Goal: Information Seeking & Learning: Learn about a topic

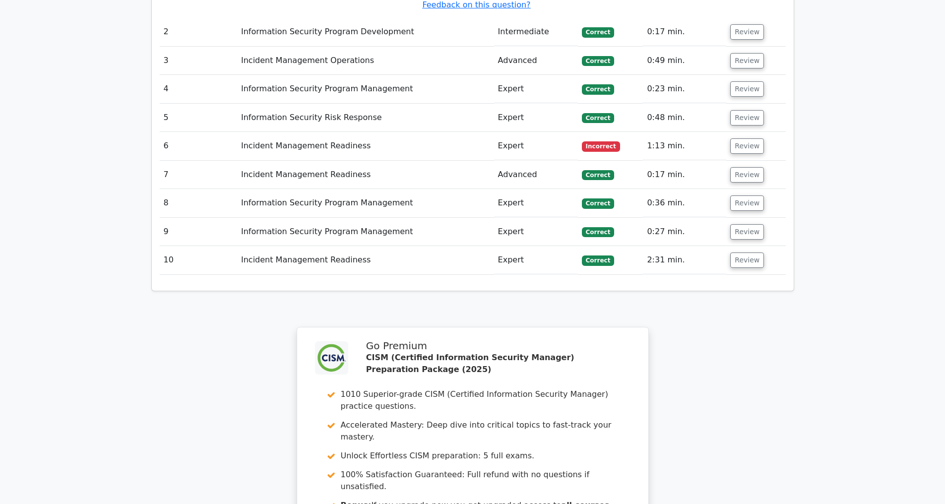
scroll to position [1657, 0]
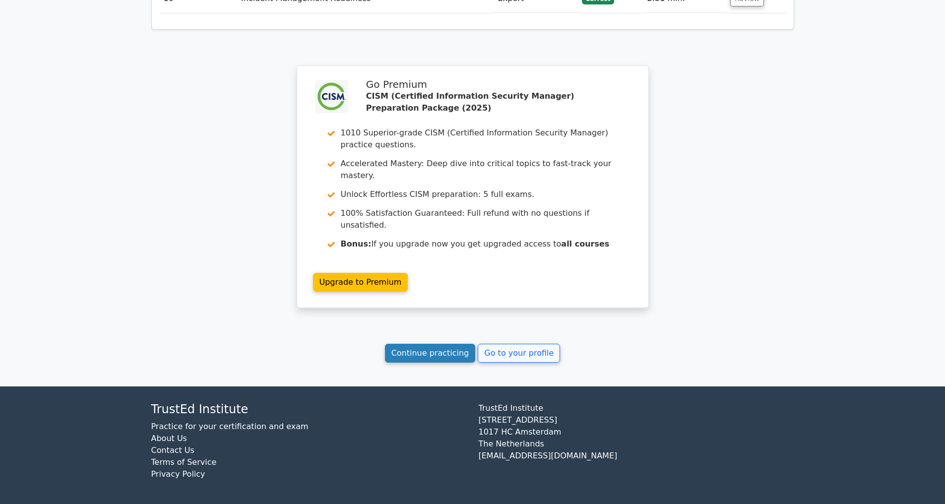
click at [411, 353] on link "Continue practicing" at bounding box center [430, 353] width 91 height 19
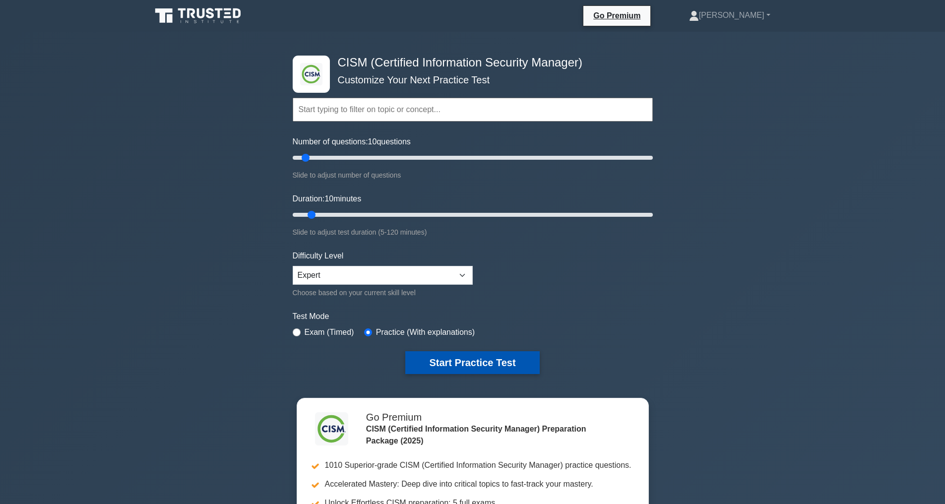
click at [453, 361] on button "Start Practice Test" at bounding box center [472, 362] width 134 height 23
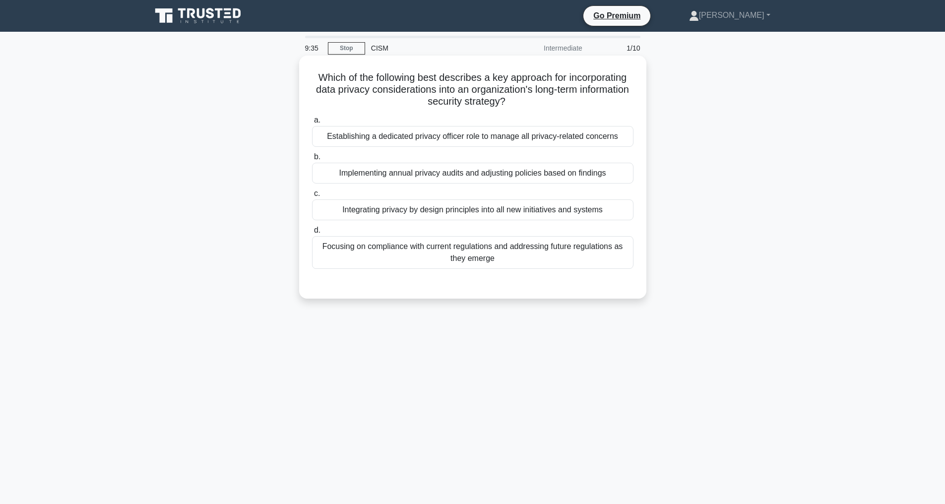
click at [457, 252] on div "Focusing on compliance with current regulations and addressing future regulatio…" at bounding box center [472, 252] width 321 height 33
click at [312, 234] on input "d. Focusing on compliance with current regulations and addressing future regula…" at bounding box center [312, 230] width 0 height 6
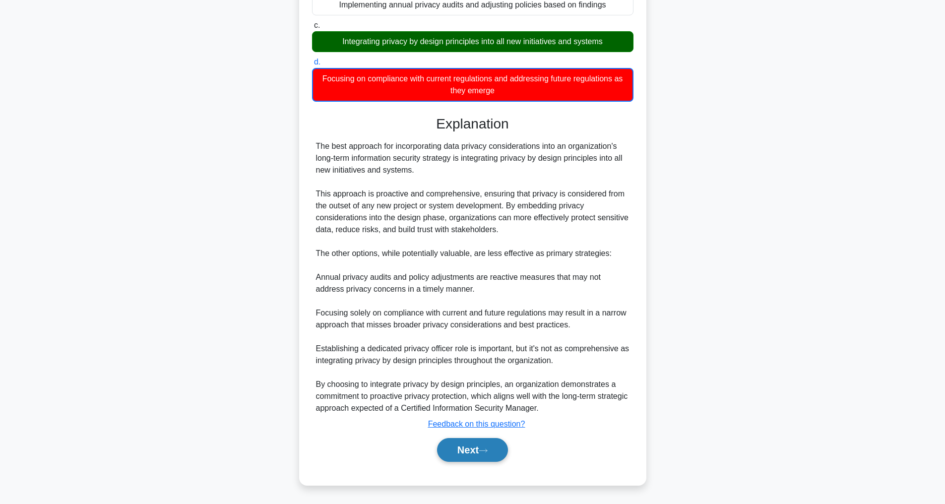
click at [501, 462] on button "Next" at bounding box center [472, 450] width 71 height 24
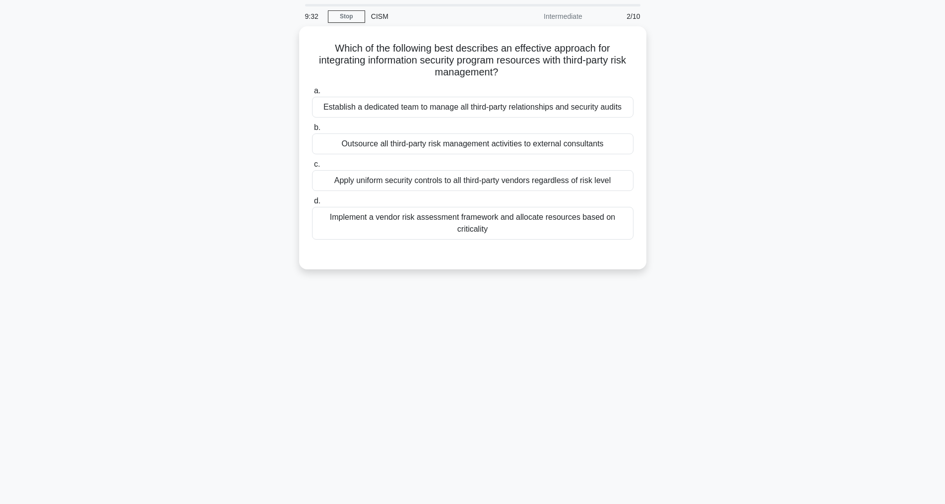
scroll to position [32, 0]
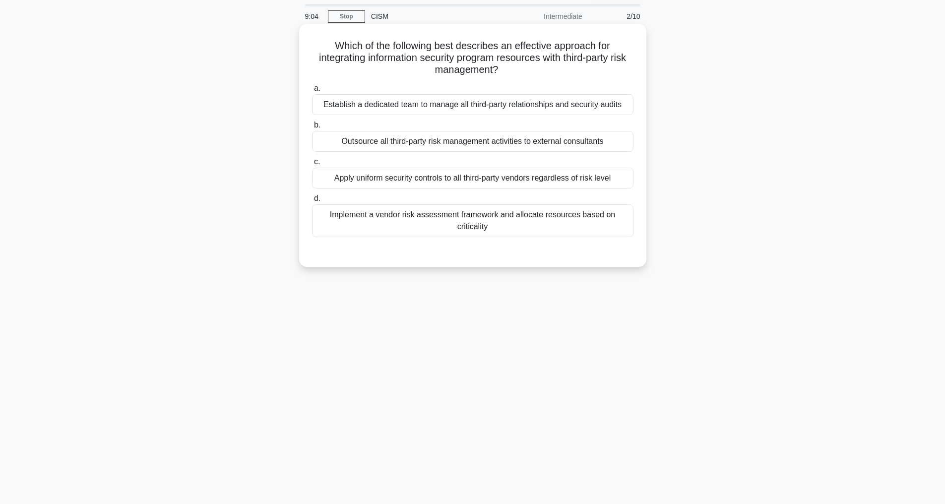
click at [492, 237] on div "Implement a vendor risk assessment framework and allocate resources based on cr…" at bounding box center [472, 220] width 321 height 33
click at [312, 202] on input "d. Implement a vendor risk assessment framework and allocate resources based on…" at bounding box center [312, 198] width 0 height 6
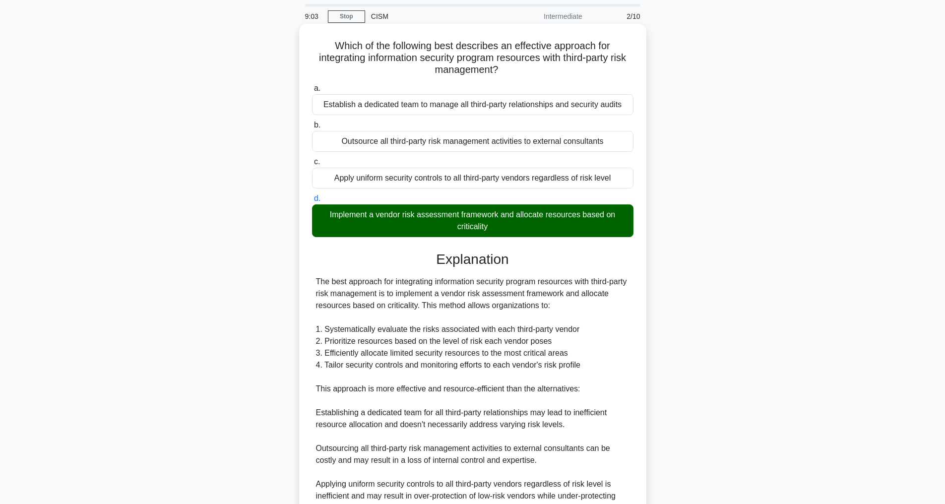
scroll to position [191, 0]
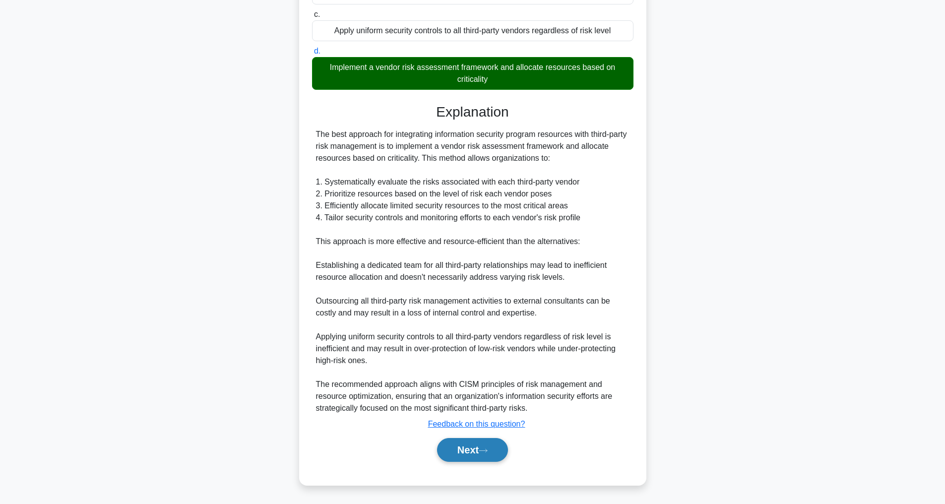
click at [473, 444] on button "Next" at bounding box center [472, 450] width 71 height 24
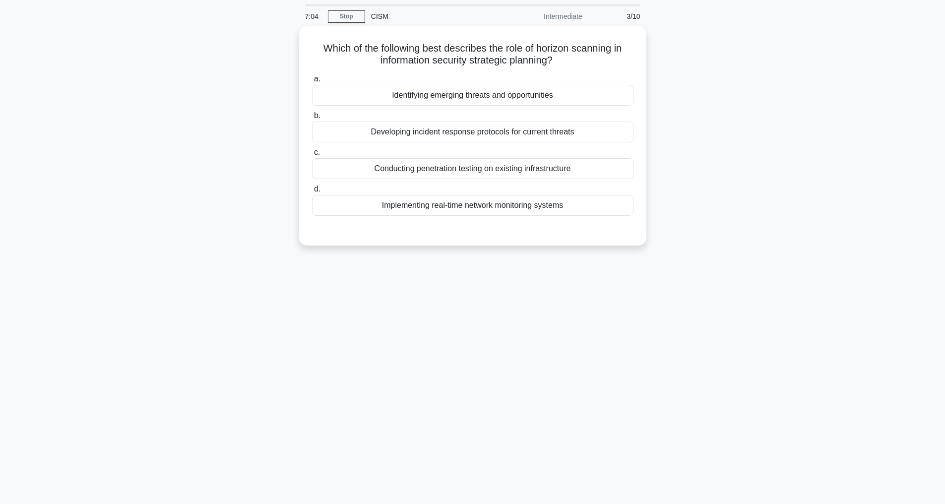
scroll to position [0, 0]
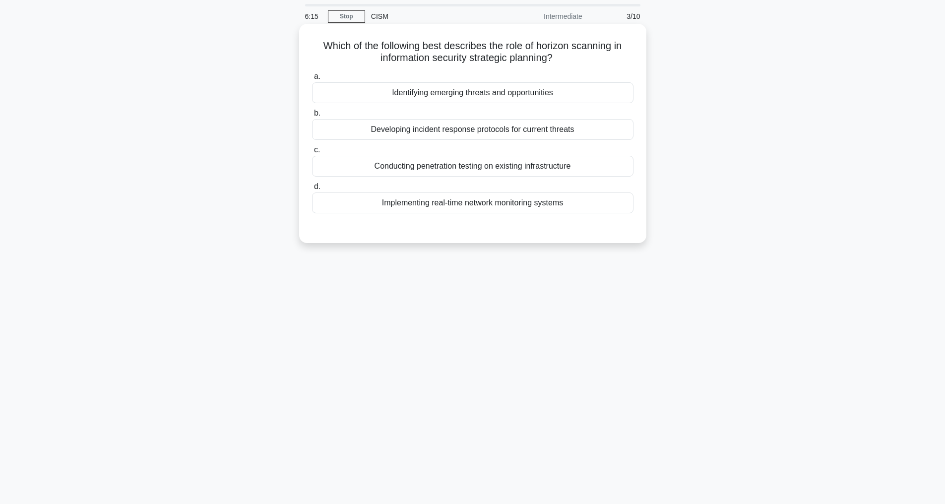
click at [373, 90] on div "Identifying emerging threats and opportunities" at bounding box center [472, 92] width 321 height 21
click at [312, 80] on input "a. Identifying emerging threats and opportunities" at bounding box center [312, 76] width 0 height 6
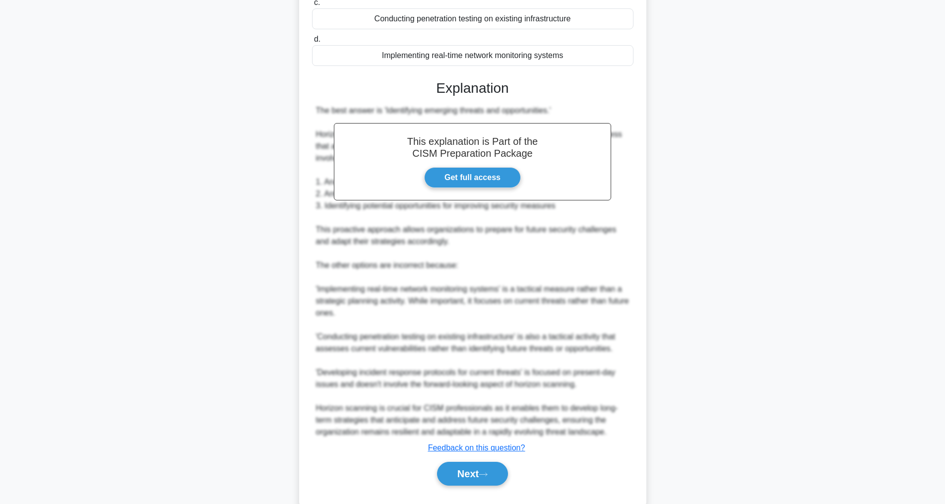
scroll to position [227, 0]
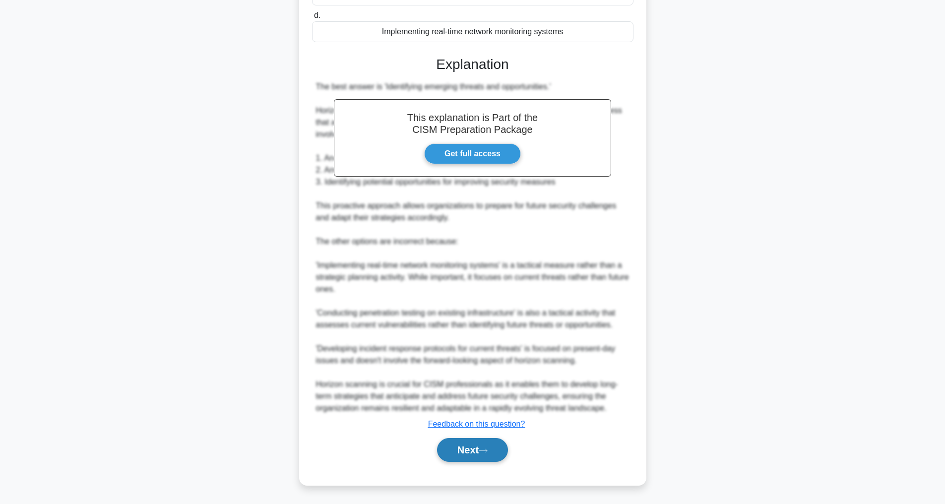
click at [493, 450] on button "Next" at bounding box center [472, 450] width 71 height 24
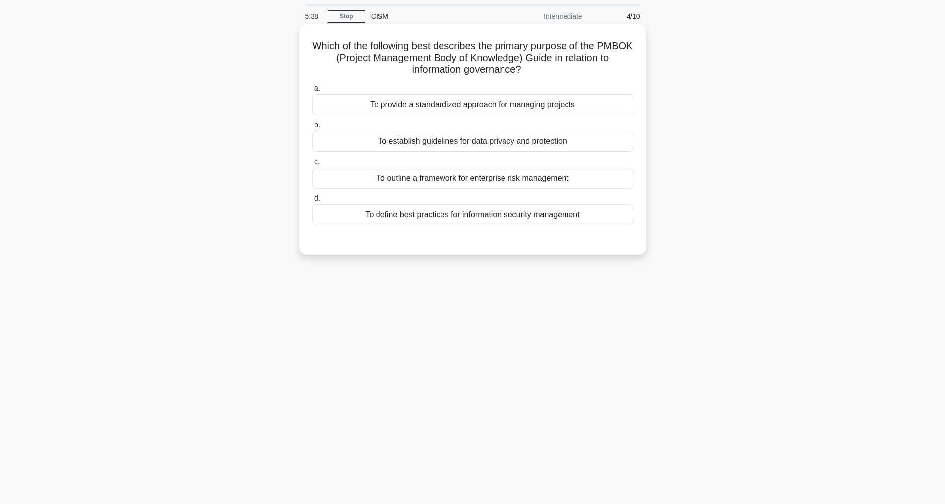
click at [535, 104] on div "To provide a standardized approach for managing projects" at bounding box center [472, 104] width 321 height 21
click at [312, 92] on input "a. To provide a standardized approach for managing projects" at bounding box center [312, 88] width 0 height 6
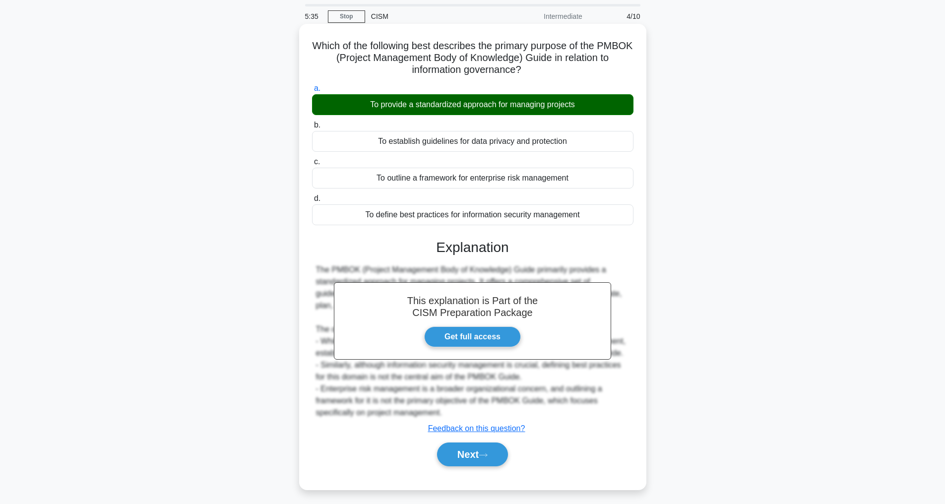
click at [489, 451] on div "Next" at bounding box center [472, 455] width 321 height 32
click at [492, 460] on button "Next" at bounding box center [472, 454] width 71 height 24
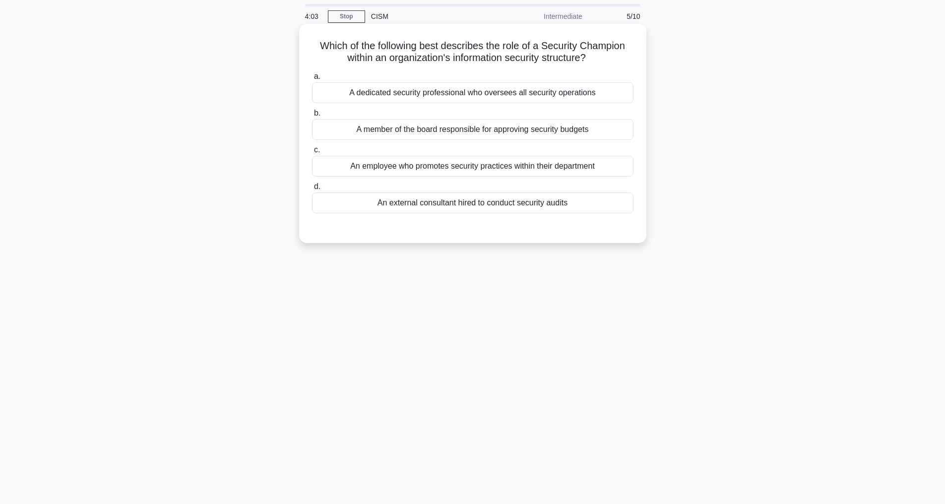
click at [520, 177] on div "An employee who promotes security practices within their department" at bounding box center [472, 166] width 321 height 21
click at [312, 153] on input "c. An employee who promotes security practices within their department" at bounding box center [312, 150] width 0 height 6
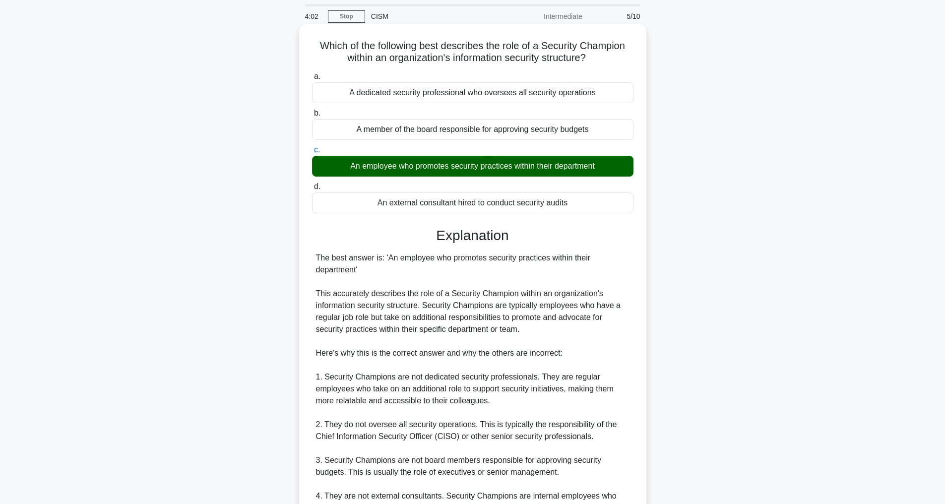
scroll to position [203, 0]
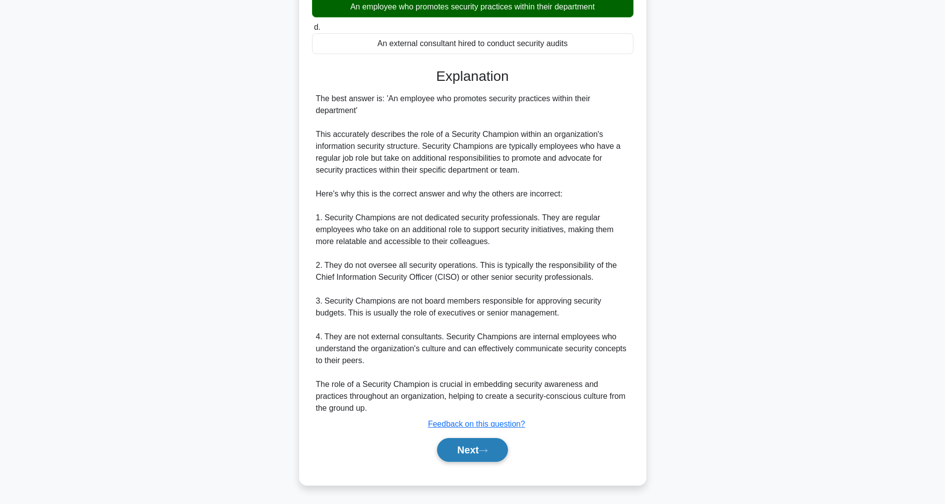
click at [470, 446] on button "Next" at bounding box center [472, 450] width 71 height 24
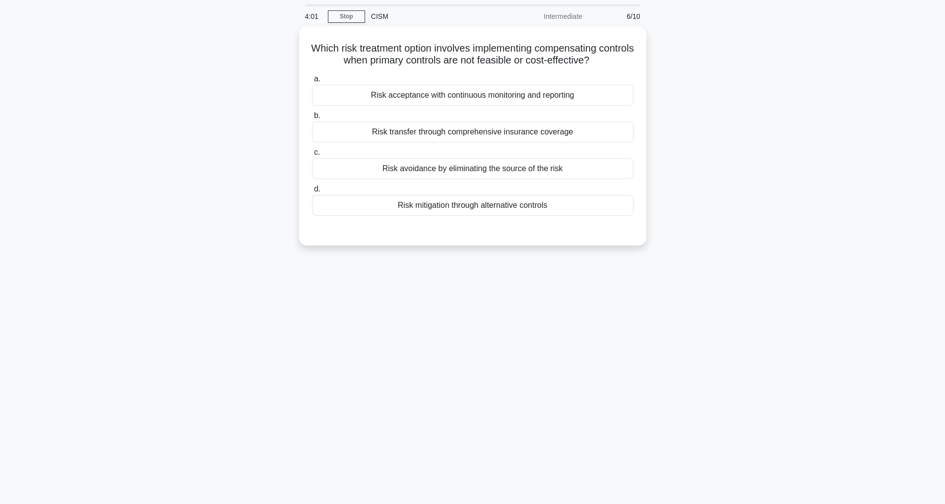
scroll to position [32, 0]
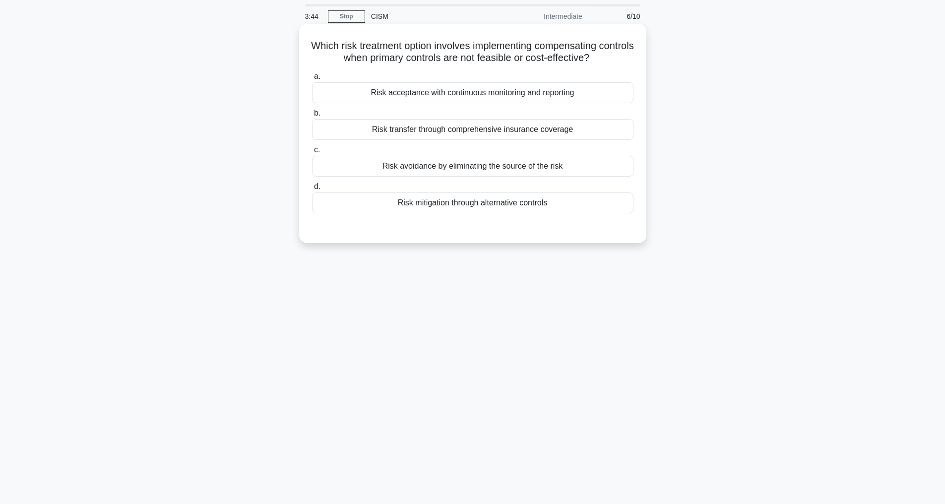
click at [445, 204] on div "Risk mitigation through alternative controls" at bounding box center [472, 202] width 321 height 21
click at [312, 190] on input "d. Risk mitigation through alternative controls" at bounding box center [312, 187] width 0 height 6
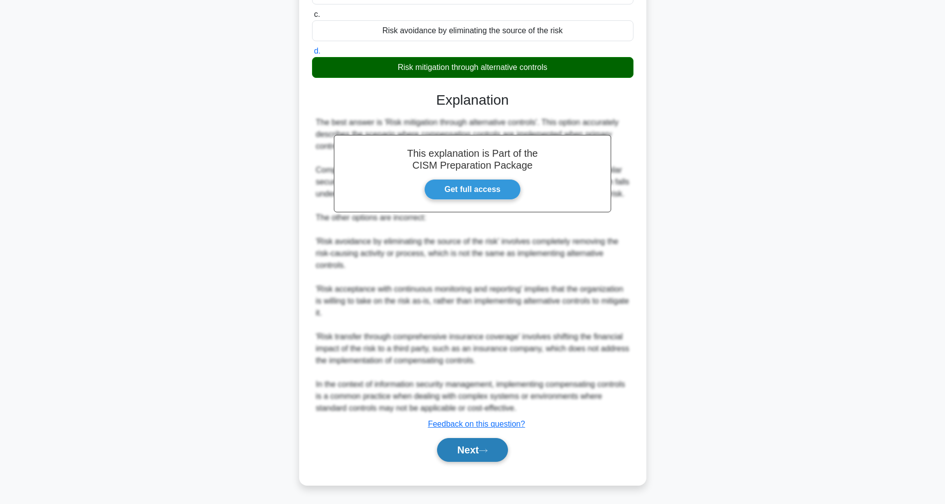
click at [476, 453] on button "Next" at bounding box center [472, 450] width 71 height 24
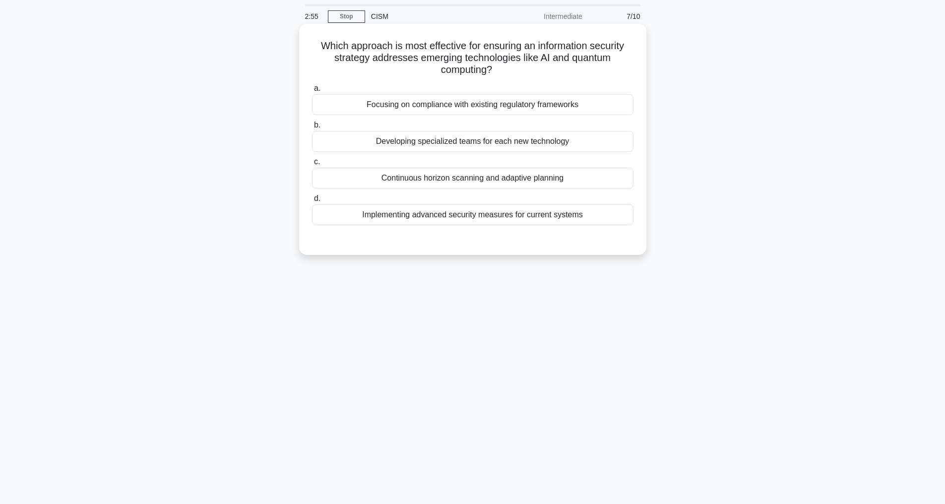
click at [472, 179] on div "Continuous horizon scanning and adaptive planning" at bounding box center [472, 178] width 321 height 21
click at [312, 165] on input "c. Continuous horizon scanning and adaptive planning" at bounding box center [312, 162] width 0 height 6
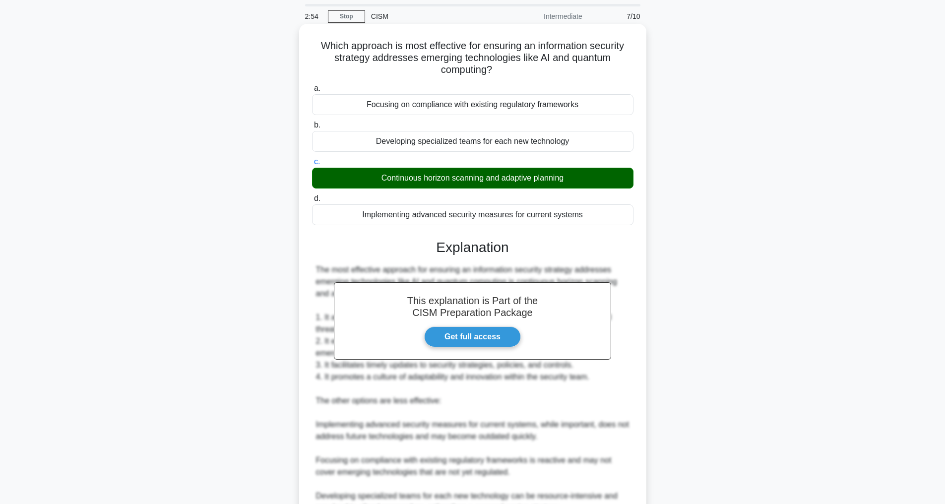
scroll to position [191, 0]
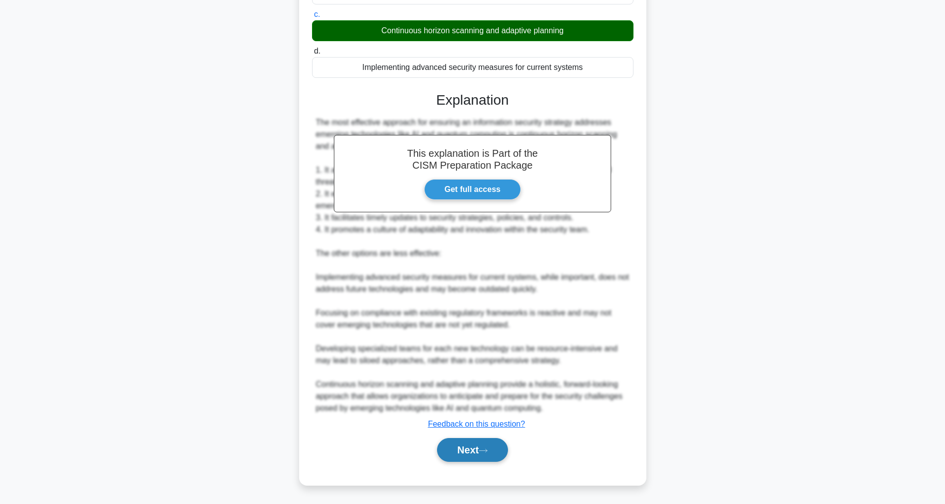
click at [472, 445] on button "Next" at bounding box center [472, 450] width 71 height 24
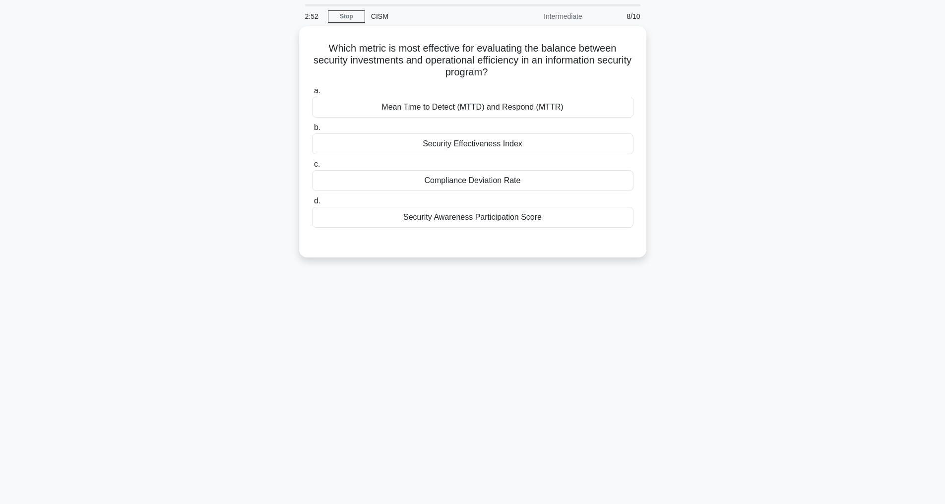
scroll to position [32, 0]
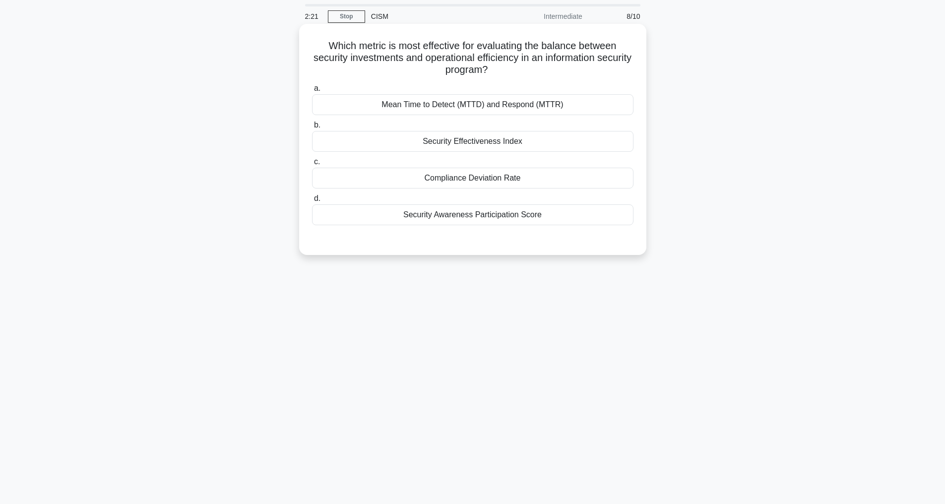
click at [483, 180] on div "Compliance Deviation Rate" at bounding box center [472, 178] width 321 height 21
click at [312, 165] on input "c. Compliance Deviation Rate" at bounding box center [312, 162] width 0 height 6
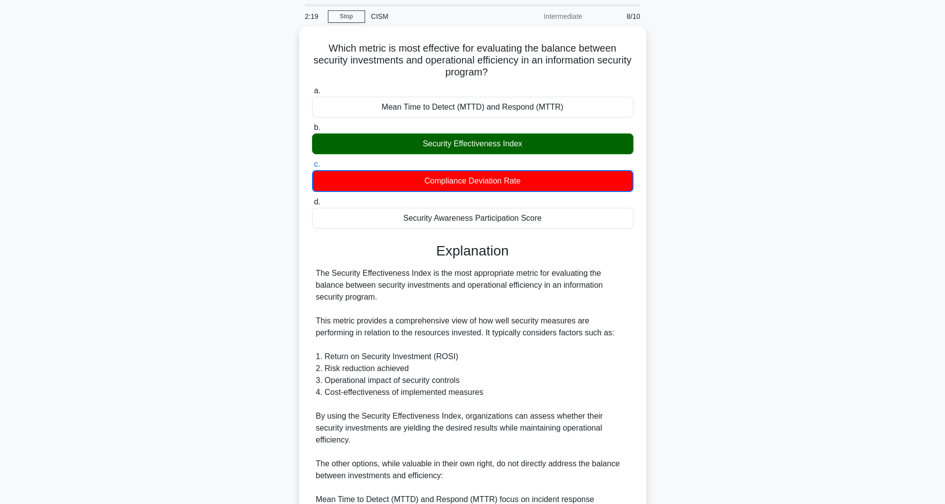
scroll to position [251, 0]
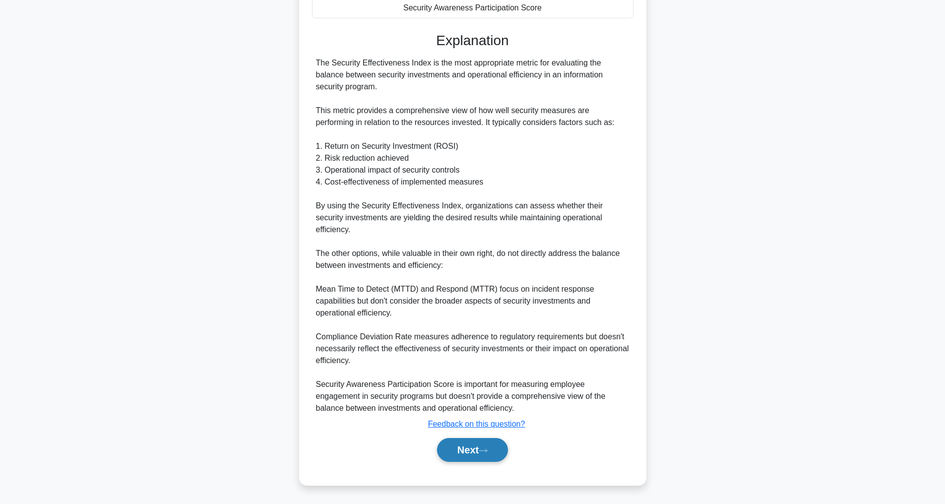
click at [467, 458] on button "Next" at bounding box center [472, 450] width 71 height 24
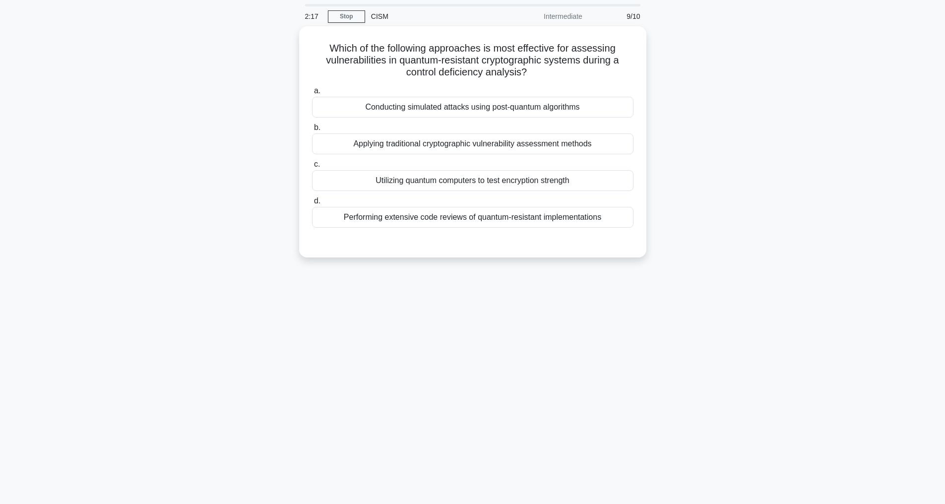
scroll to position [32, 0]
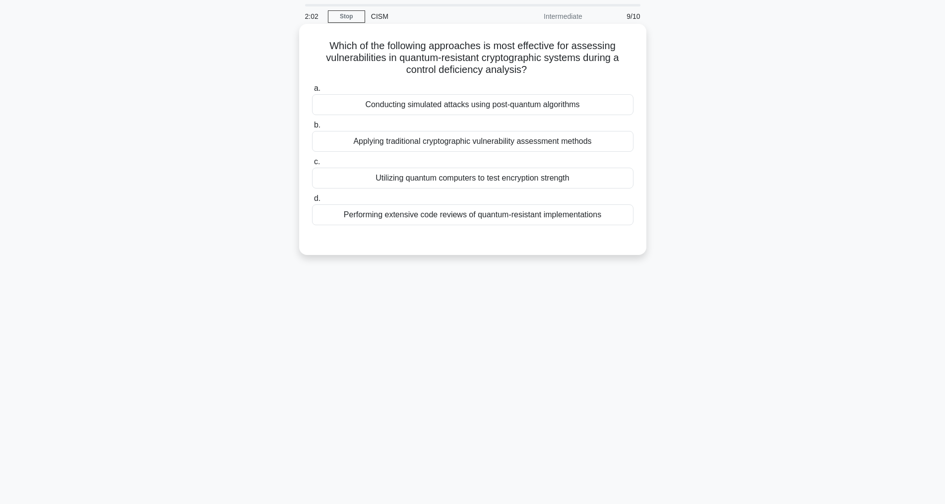
click at [549, 108] on div "Conducting simulated attacks using post-quantum algorithms" at bounding box center [472, 104] width 321 height 21
click at [312, 92] on input "a. Conducting simulated attacks using post-quantum algorithms" at bounding box center [312, 88] width 0 height 6
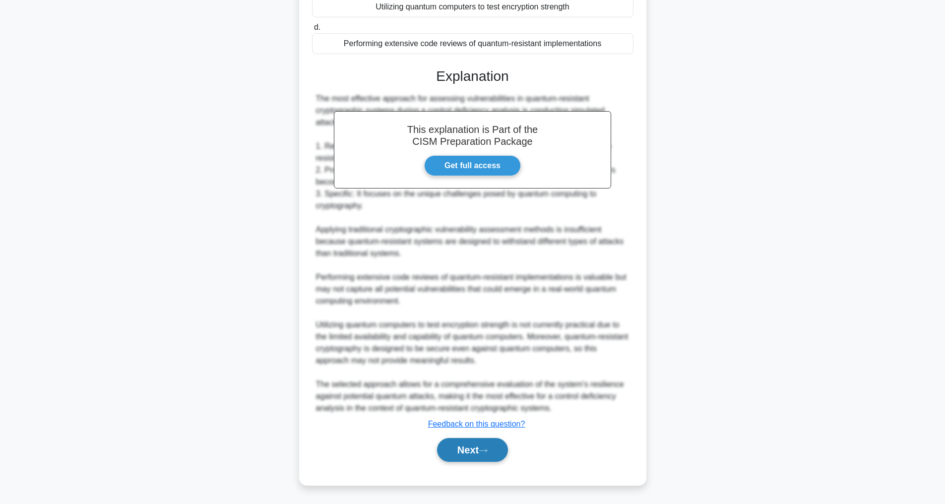
click at [464, 458] on button "Next" at bounding box center [472, 450] width 71 height 24
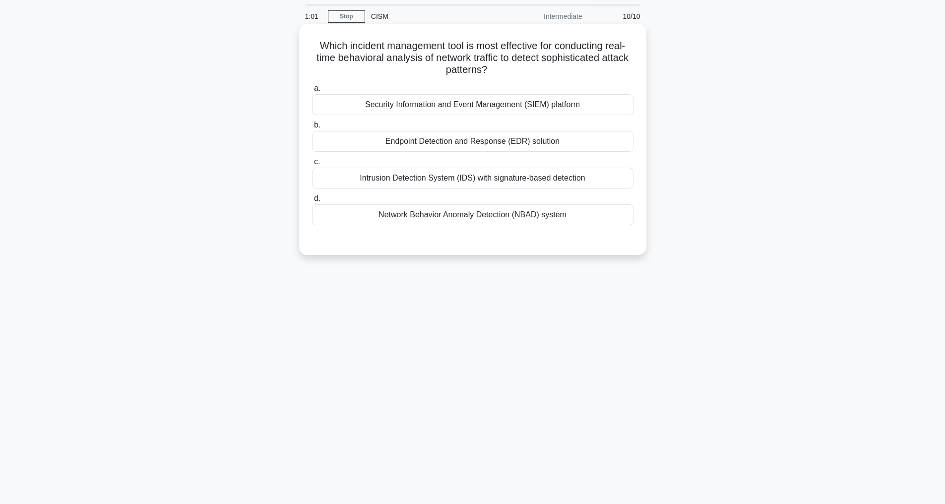
click at [477, 99] on div "Security Information and Event Management (SIEM) platform" at bounding box center [472, 104] width 321 height 21
click at [312, 92] on input "a. Security Information and Event Management (SIEM) platform" at bounding box center [312, 88] width 0 height 6
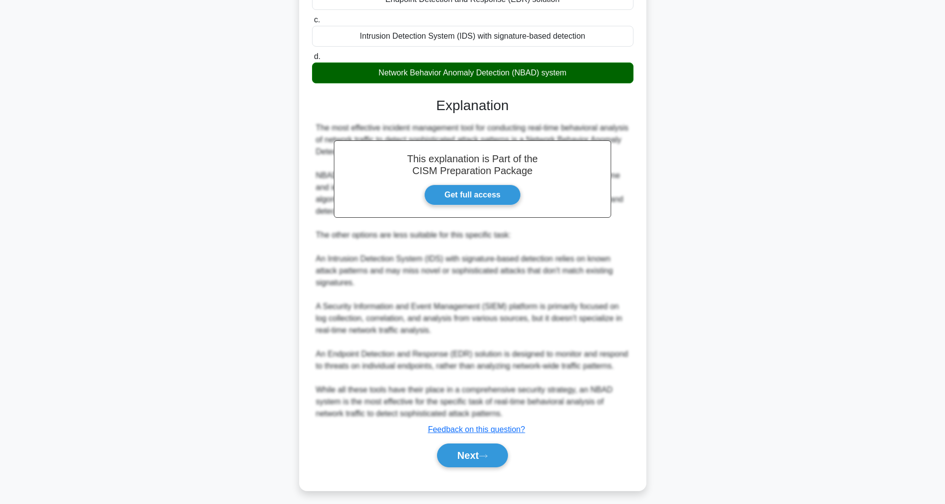
scroll to position [192, 0]
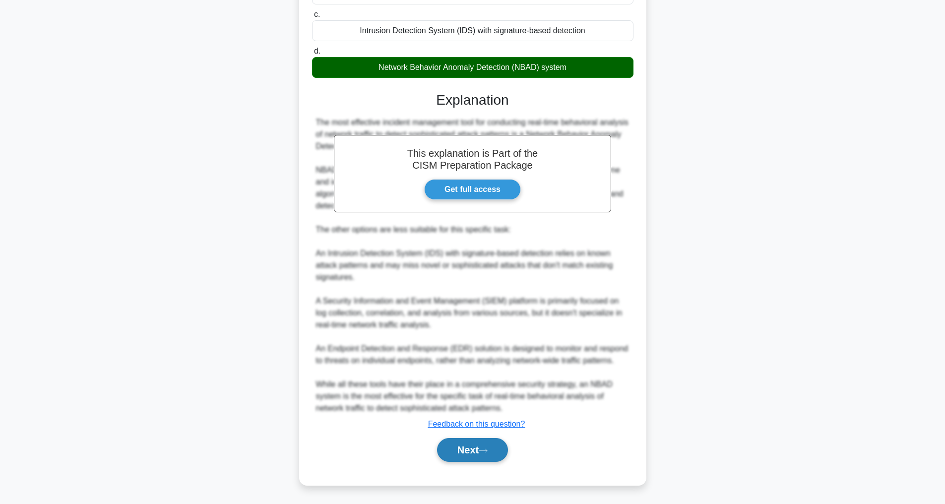
click at [488, 444] on button "Next" at bounding box center [472, 450] width 71 height 24
